Goal: Transaction & Acquisition: Purchase product/service

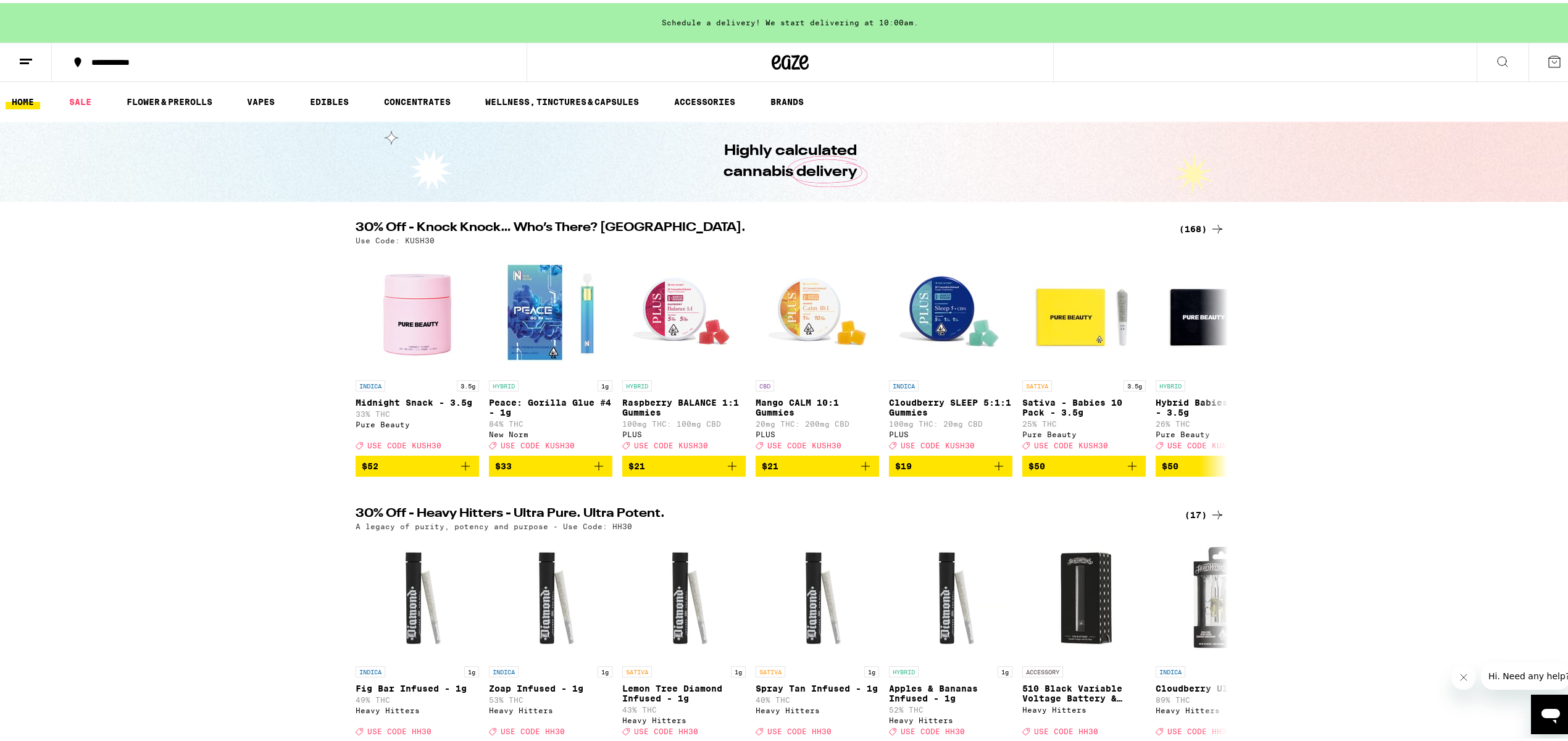
click at [1495, 53] on icon at bounding box center [1502, 58] width 14 height 14
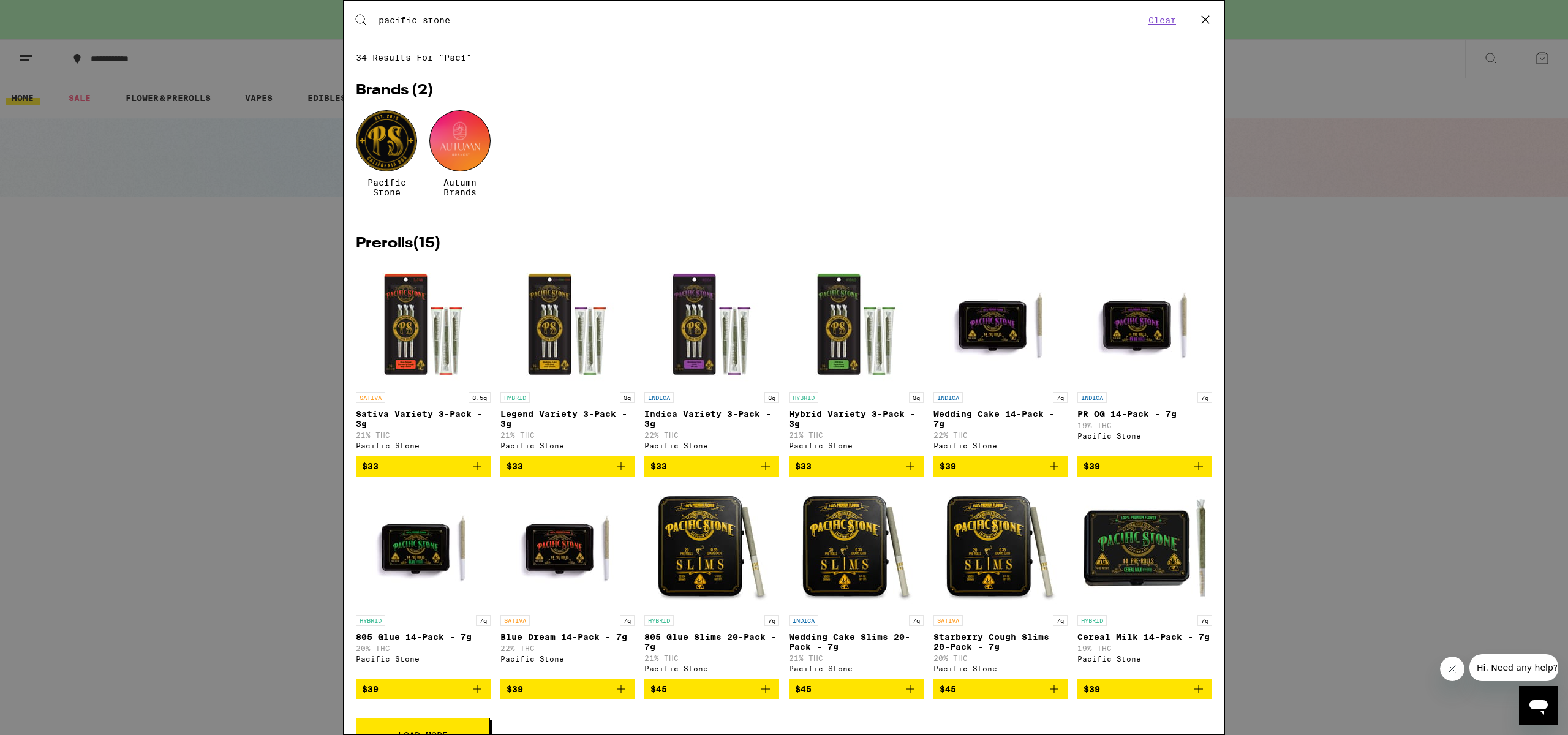
type input "pacific stone"
click at [411, 151] on div at bounding box center [387, 140] width 61 height 61
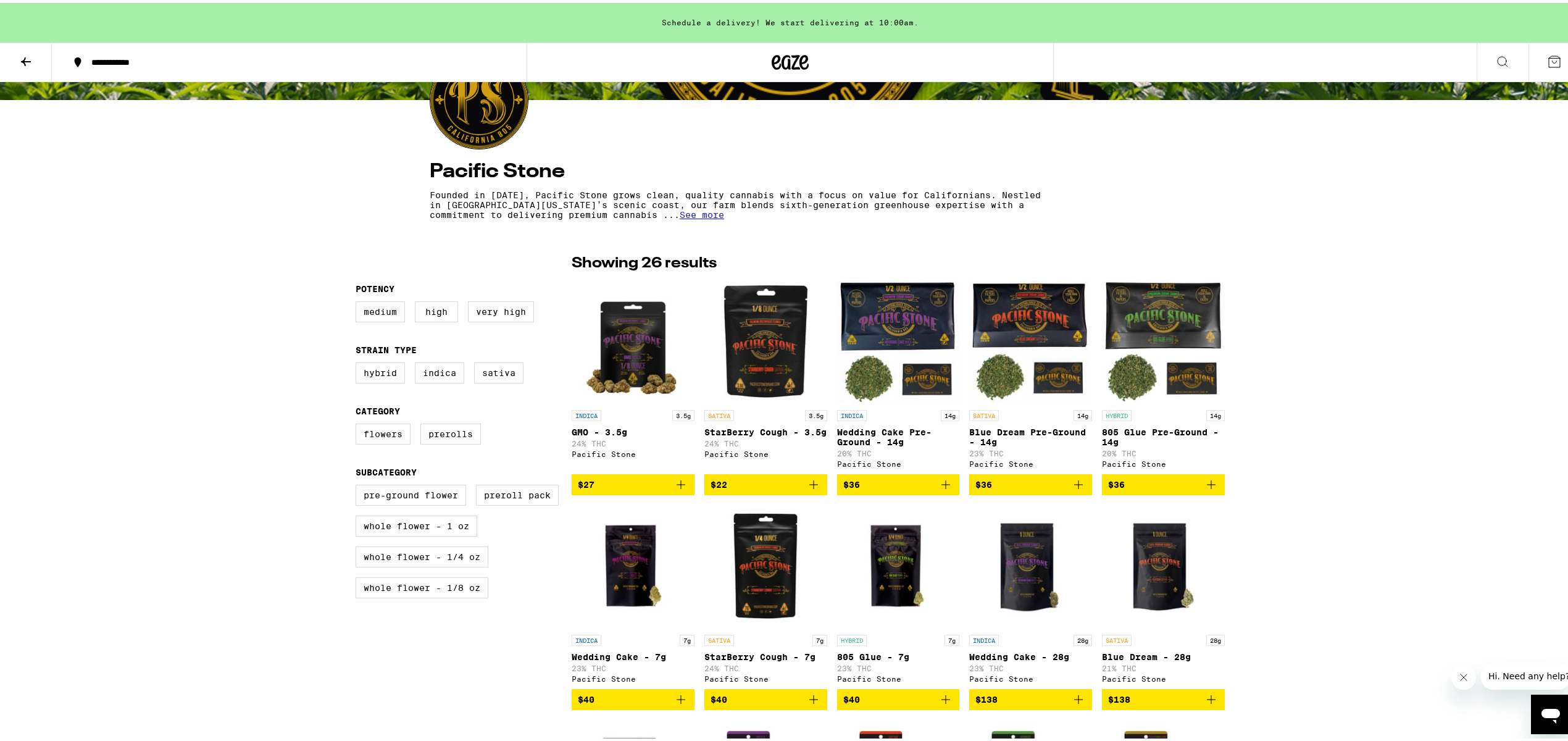
scroll to position [184, 0]
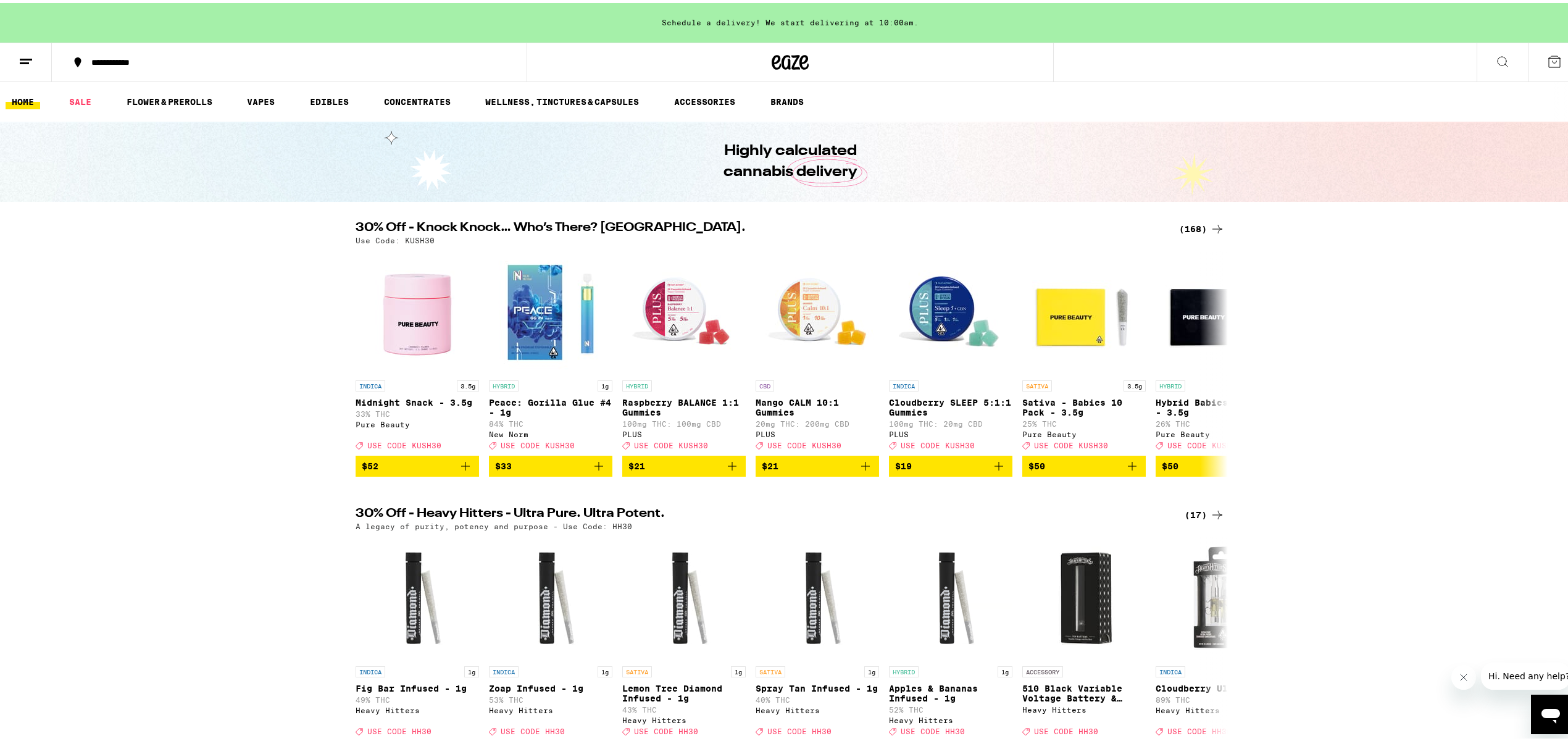
click at [1197, 225] on div "(168)" at bounding box center [1201, 225] width 45 height 14
